Goal: Check status: Check status

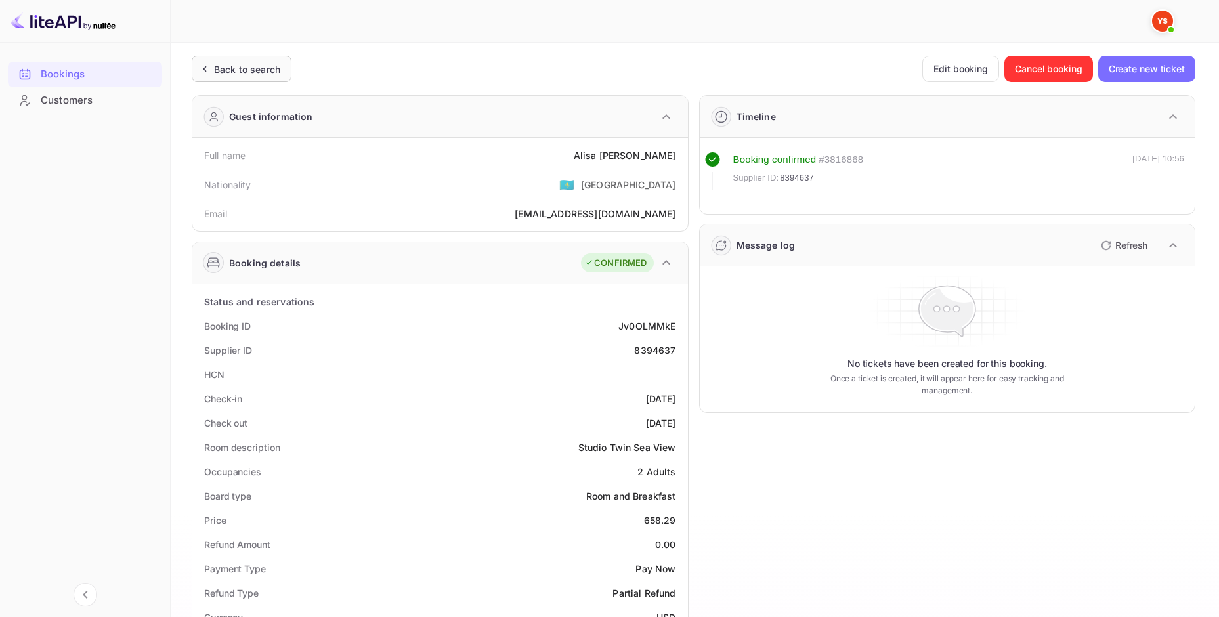
click at [252, 63] on div "Back to search" at bounding box center [247, 69] width 66 height 14
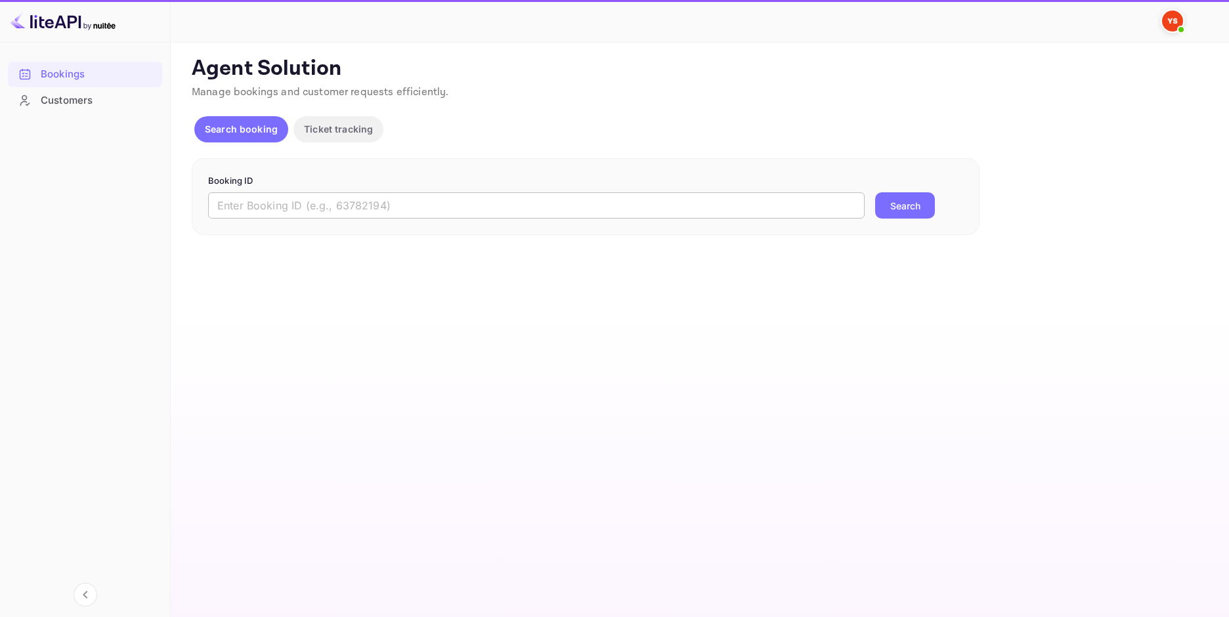
click at [624, 197] on input "text" at bounding box center [536, 205] width 657 height 26
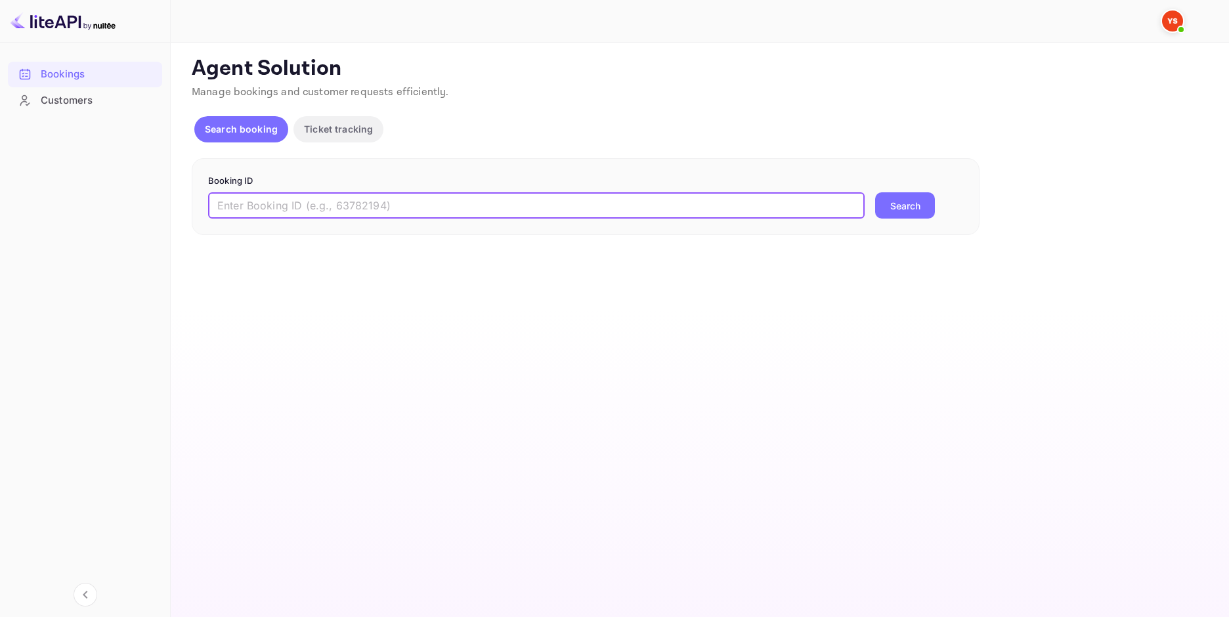
paste input "9713577"
type input "9713577"
click at [934, 198] on button "Search" at bounding box center [905, 205] width 60 height 26
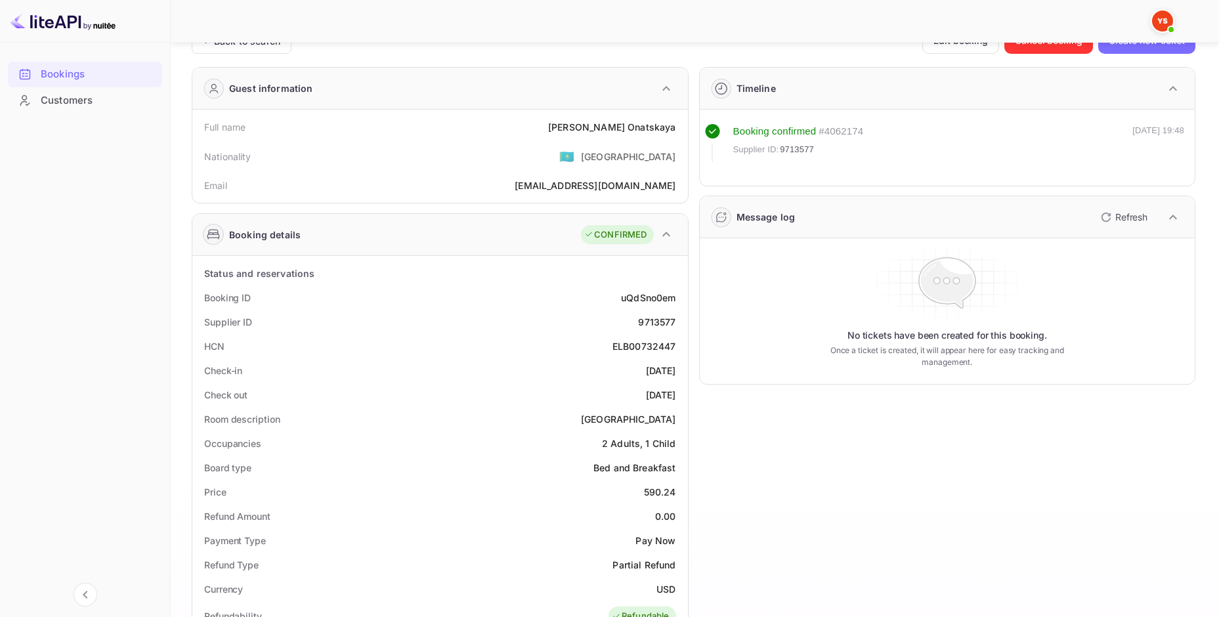
scroll to position [44, 0]
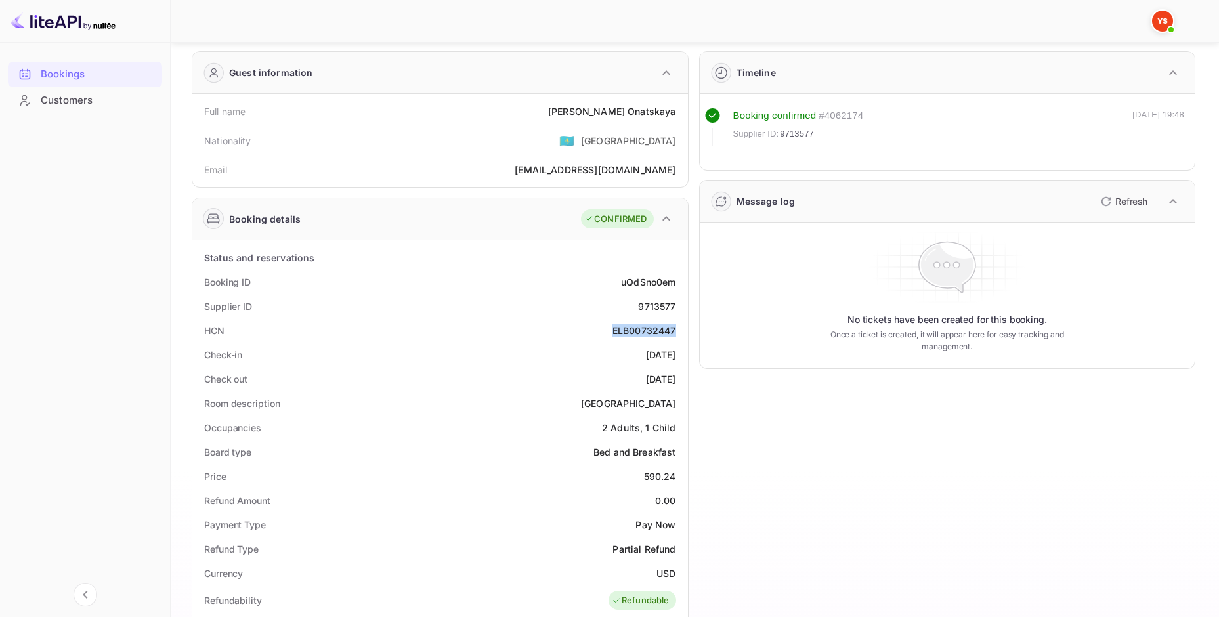
drag, startPoint x: 613, startPoint y: 334, endPoint x: 678, endPoint y: 334, distance: 64.4
click at [678, 334] on div "HCN ELB00732447" at bounding box center [440, 330] width 485 height 24
click at [613, 331] on div "ELB00732447" at bounding box center [645, 331] width 64 height 14
drag, startPoint x: 613, startPoint y: 332, endPoint x: 684, endPoint y: 334, distance: 70.9
click at [684, 334] on div "Status and reservations Booking ID uQdSno0em Supplier ID 9713577 HCN ELB0073244…" at bounding box center [440, 614] width 496 height 748
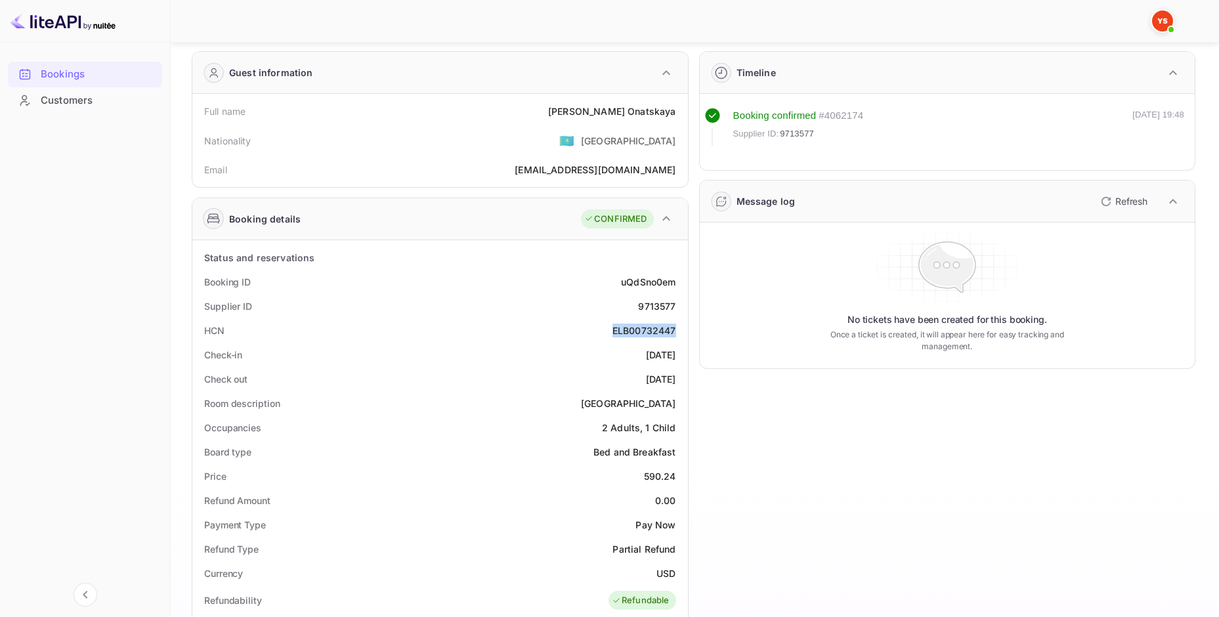
click at [599, 328] on div "HCN ELB00732447" at bounding box center [440, 330] width 485 height 24
